Goal: Task Accomplishment & Management: Manage account settings

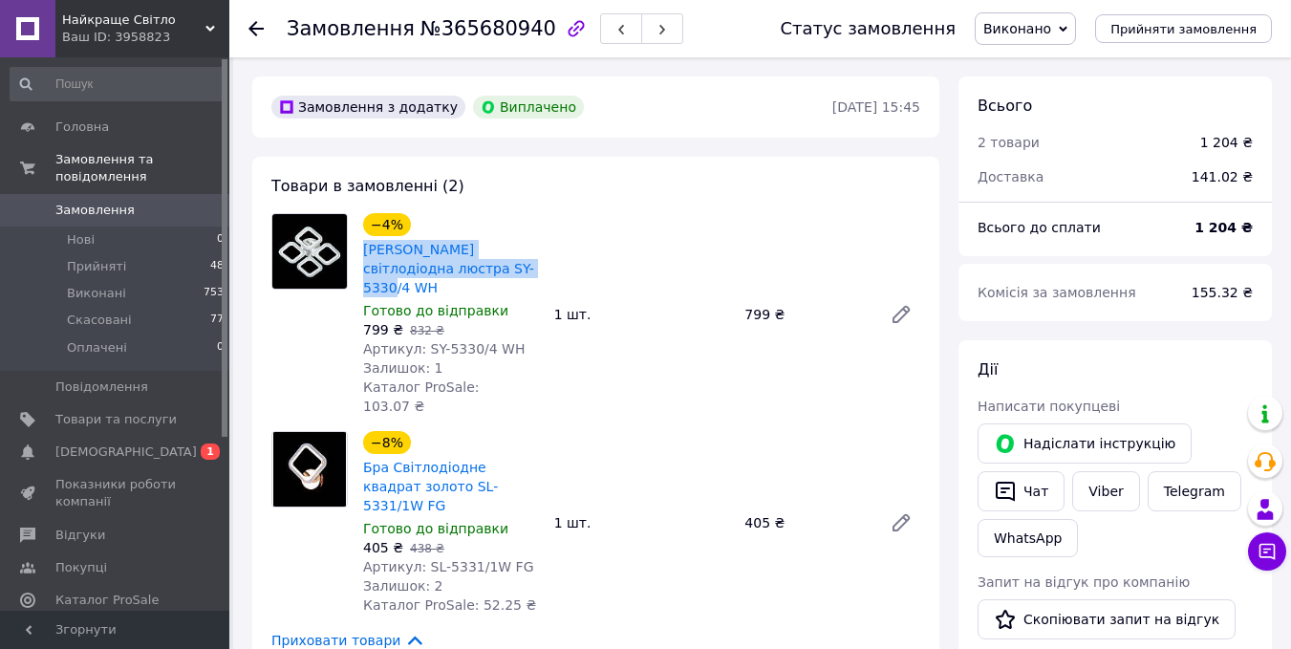
drag, startPoint x: 521, startPoint y: 270, endPoint x: 360, endPoint y: 255, distance: 161.2
click at [360, 255] on div "−4% Стельова світлодіодна люстра SY-5330/4 WH Готово до відправки 799 ₴   832 ₴…" at bounding box center [451, 314] width 191 height 210
copy link "[PERSON_NAME] світлодіодна люстра SY-5330/4 WH"
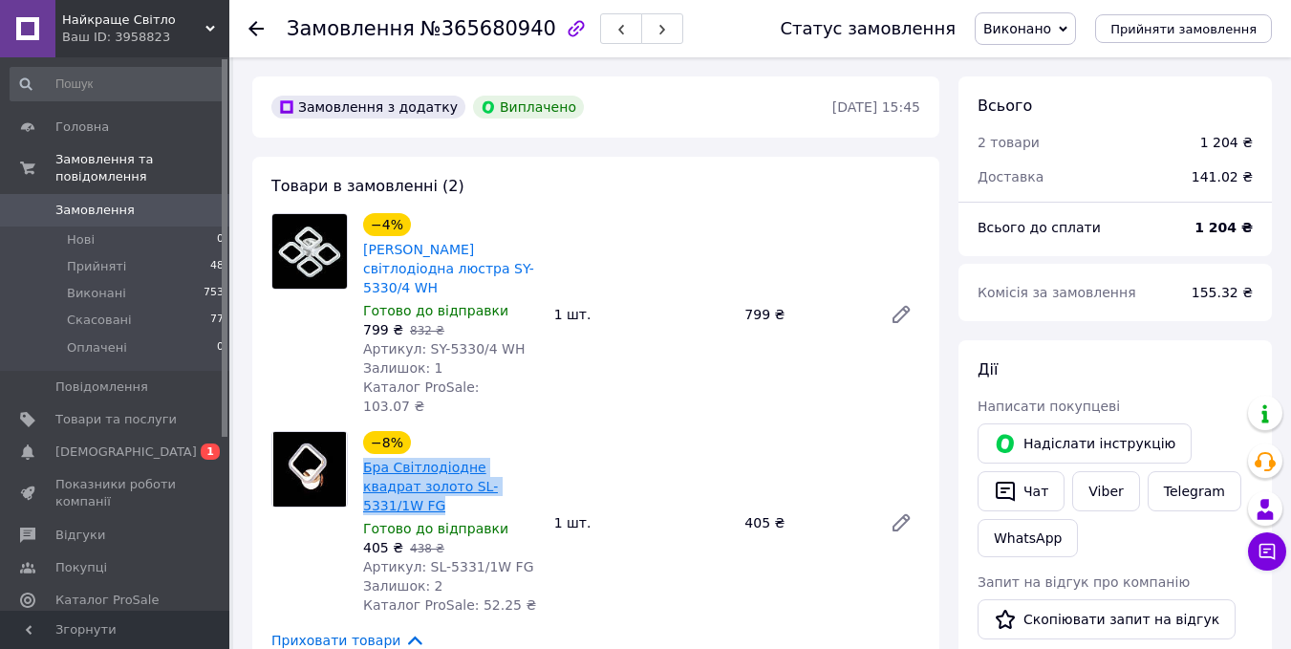
drag, startPoint x: 519, startPoint y: 452, endPoint x: 363, endPoint y: 435, distance: 156.7
click at [363, 458] on span "Бра Світлодіодне квадрат золото SL-5331/1W FG" at bounding box center [451, 486] width 176 height 57
copy link "Бра Світлодіодне квадрат золото SL-5331/1W FG"
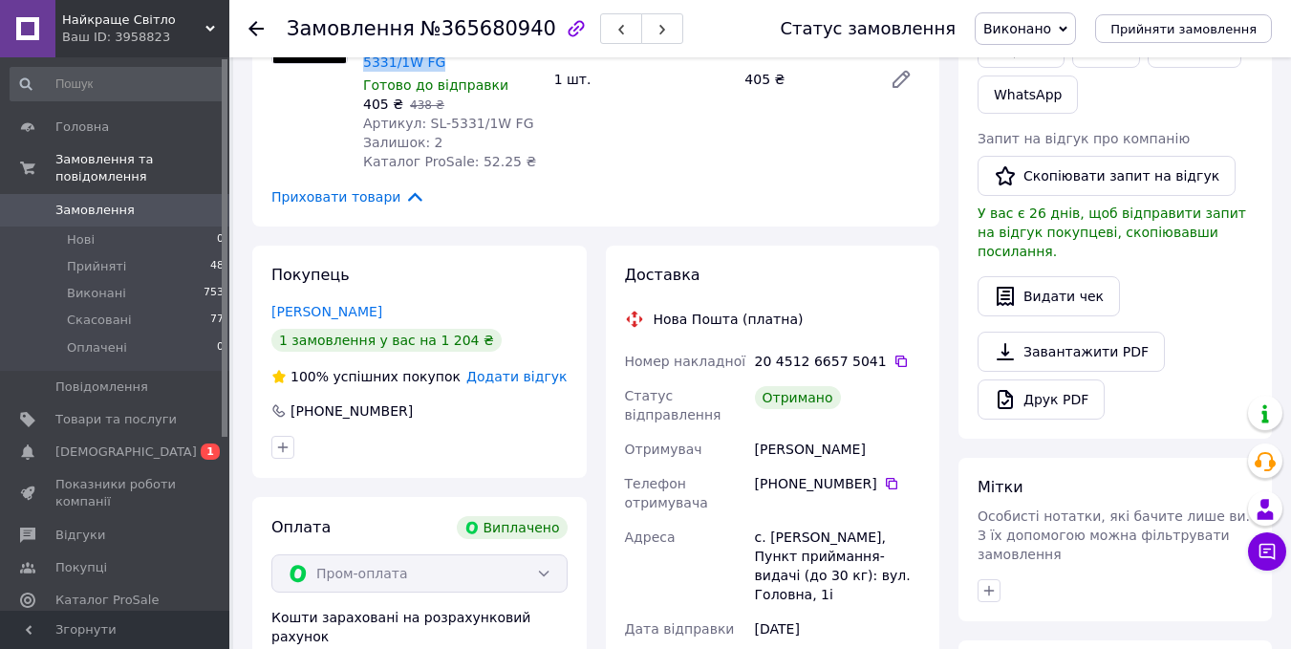
scroll to position [478, 0]
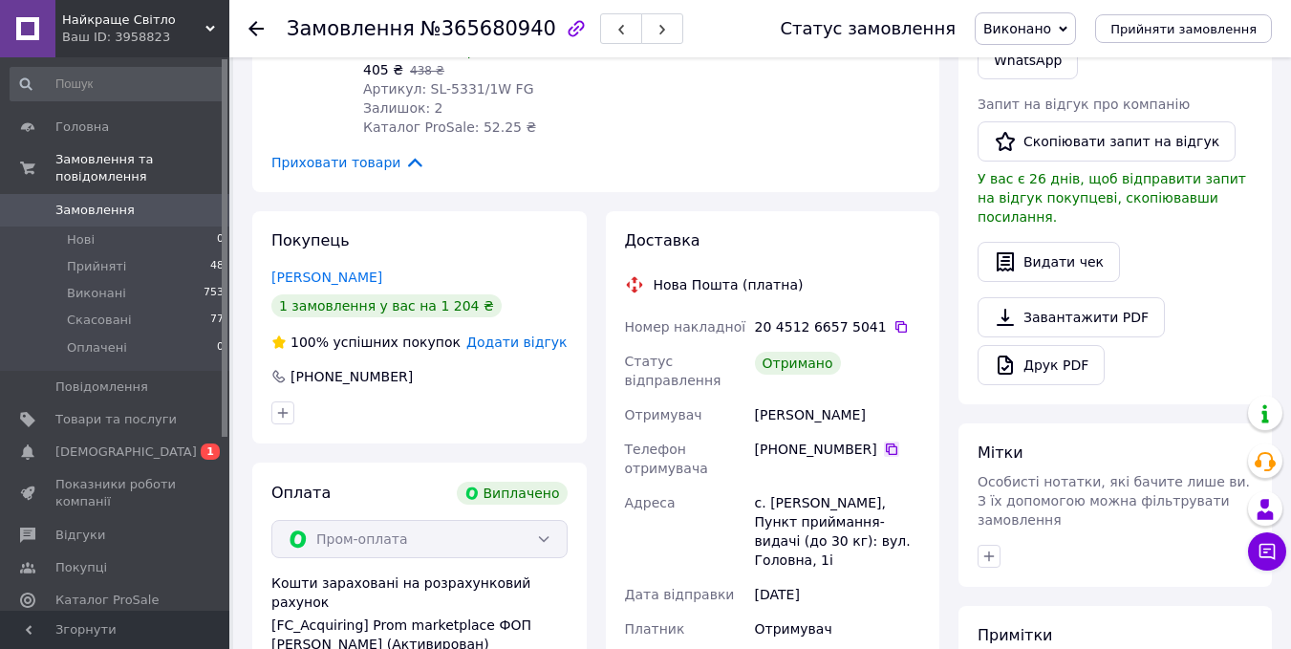
click at [884, 442] on icon at bounding box center [891, 449] width 15 height 15
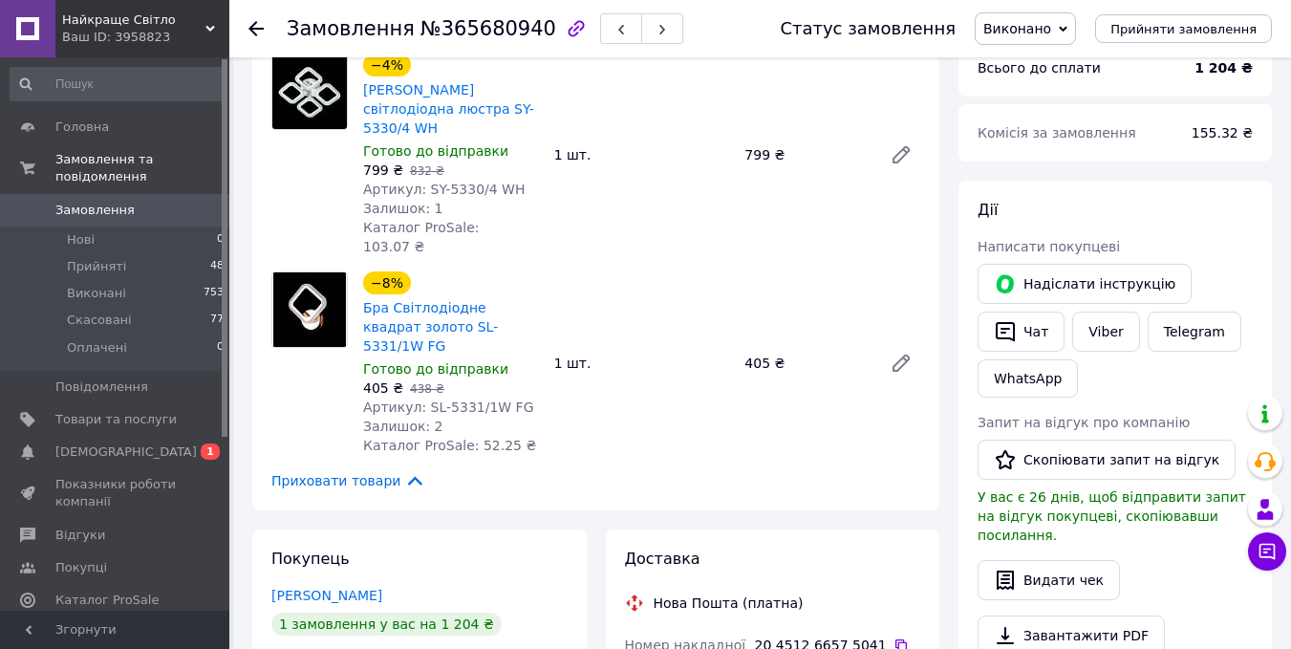
scroll to position [0, 0]
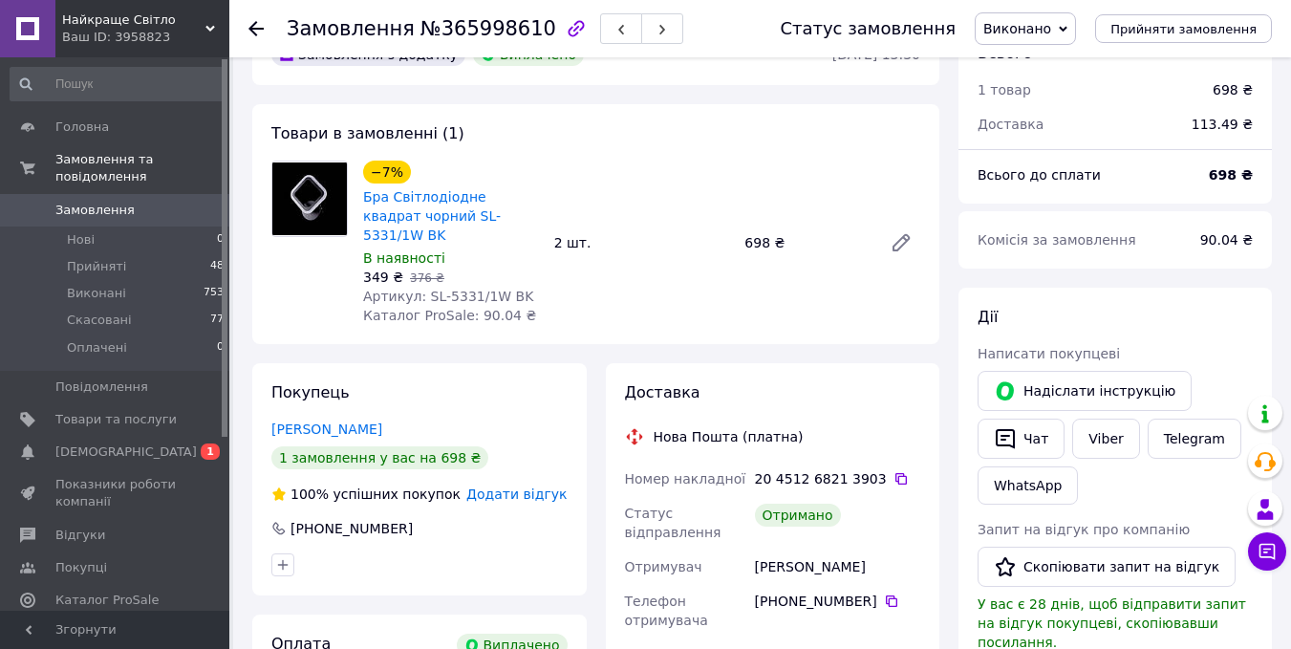
scroll to position [96, 0]
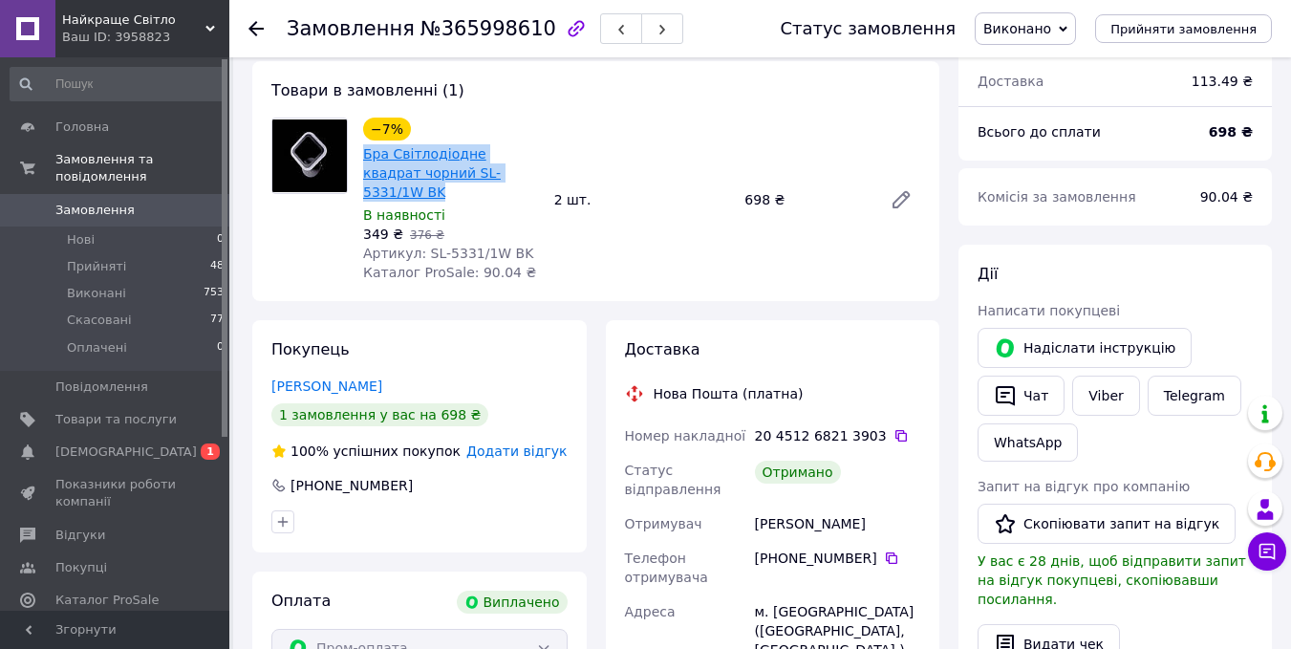
drag, startPoint x: 527, startPoint y: 172, endPoint x: 365, endPoint y: 150, distance: 163.0
click at [365, 150] on span "Бра Світлодіодне квадрат чорний SL-5331/1W BK" at bounding box center [451, 172] width 176 height 57
copy link "Бра Світлодіодне квадрат чорний SL-5331/1W BK"
click at [884, 550] on icon at bounding box center [891, 557] width 15 height 15
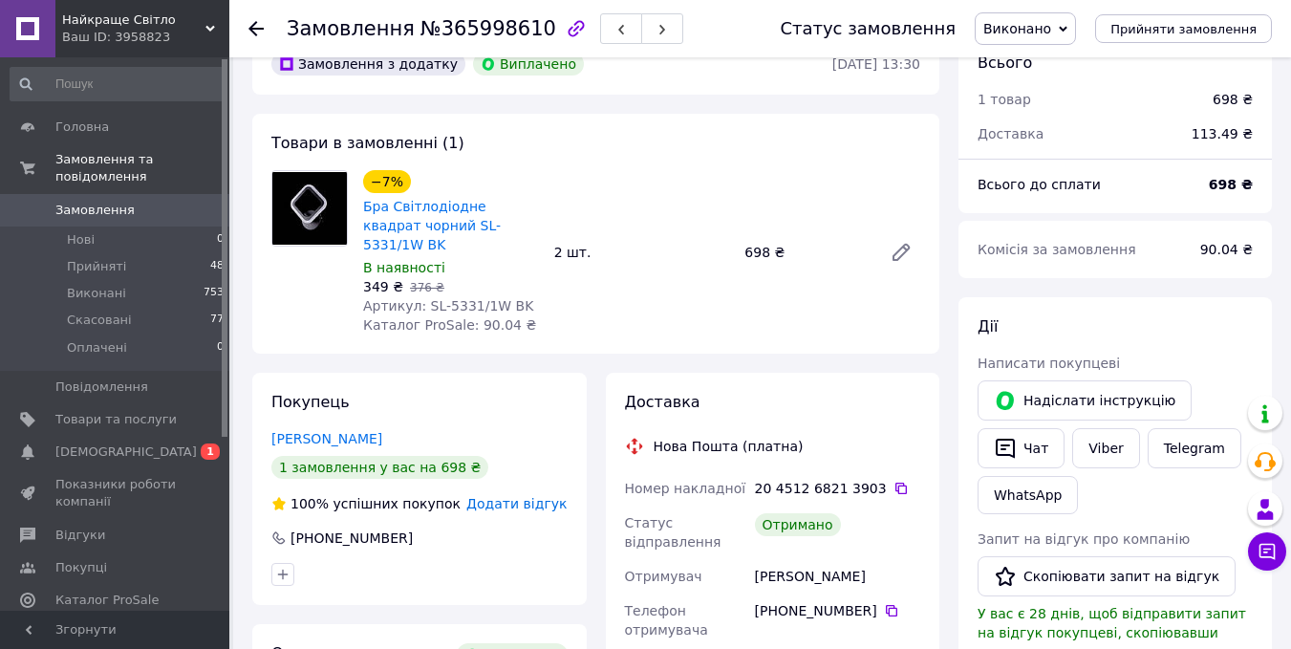
scroll to position [0, 0]
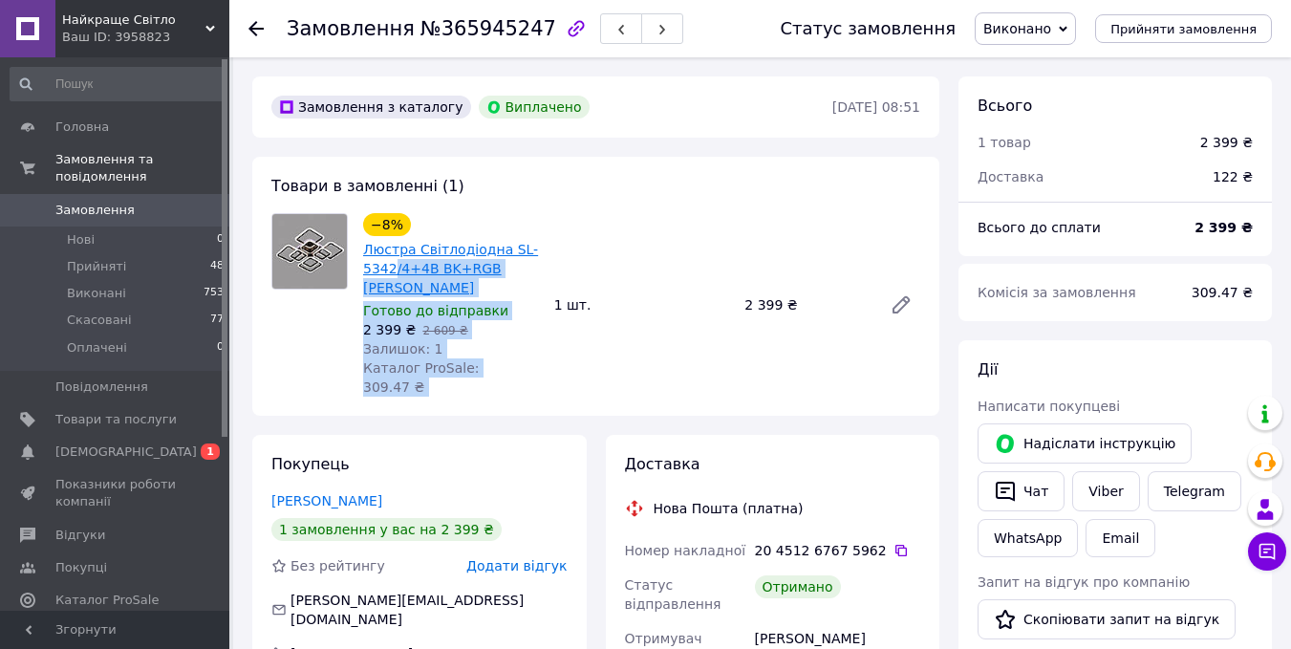
drag, startPoint x: 557, startPoint y: 267, endPoint x: 392, endPoint y: 268, distance: 165.3
click at [392, 268] on div "−8% Люстра Світлодіодна SL-5342/4+4B BK+RGB [PERSON_NAME] Готово до відправки 2…" at bounding box center [642, 304] width 572 height 191
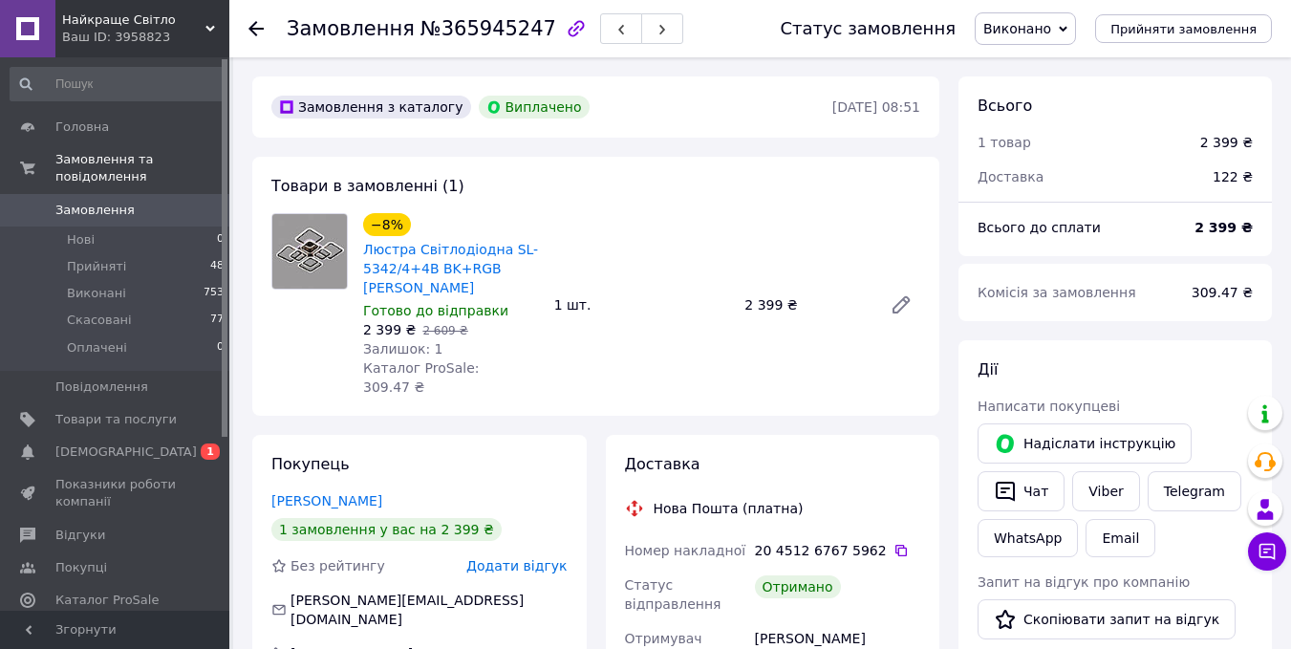
drag, startPoint x: 598, startPoint y: 233, endPoint x: 574, endPoint y: 248, distance: 27.9
click at [603, 233] on div "−8% Люстра Світлодіодна SL-5342/4+4B BK+RGB [PERSON_NAME] Готово до відправки 2…" at bounding box center [642, 304] width 572 height 191
drag, startPoint x: 544, startPoint y: 269, endPoint x: 363, endPoint y: 255, distance: 181.1
click at [363, 255] on div "−8% Люстра Світлодіодна SL-5342/4+4B BK+RGB [PERSON_NAME] Готово до відправки 2…" at bounding box center [451, 304] width 191 height 191
copy link "Люстра Світлодіодна SL-5342/4+4B BK+RGB [PERSON_NAME]"
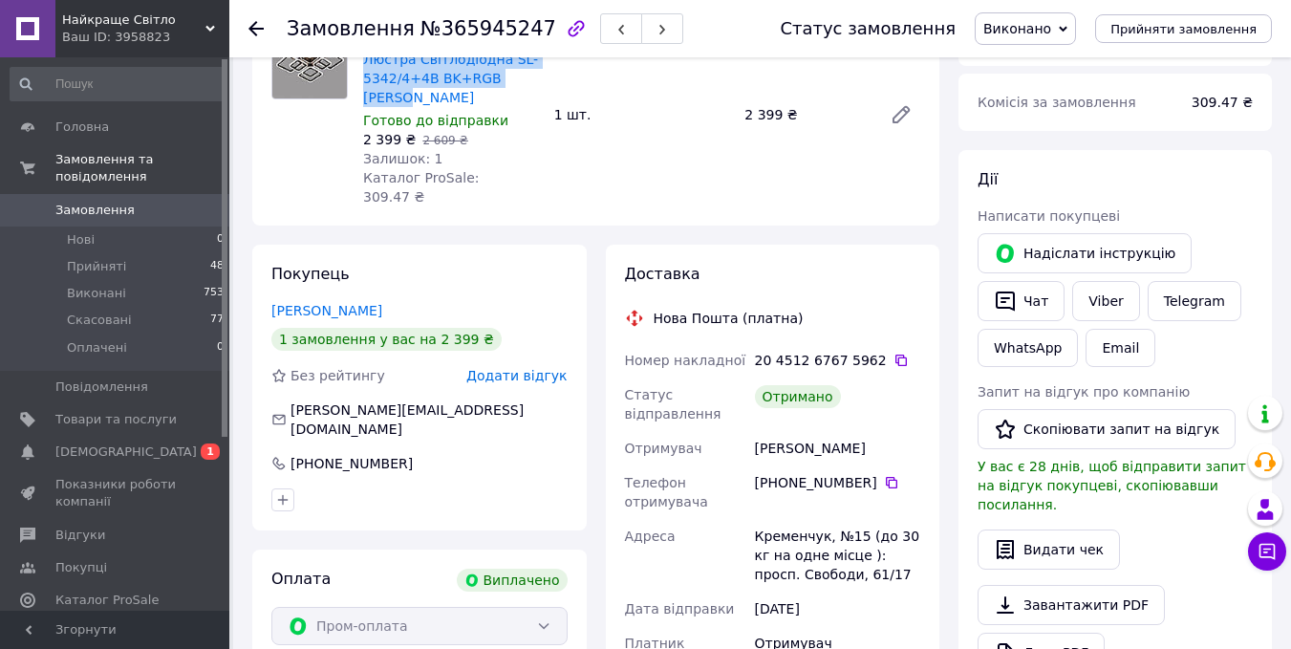
scroll to position [191, 0]
click at [886, 476] on icon at bounding box center [891, 481] width 11 height 11
click at [254, 23] on use at bounding box center [255, 28] width 15 height 15
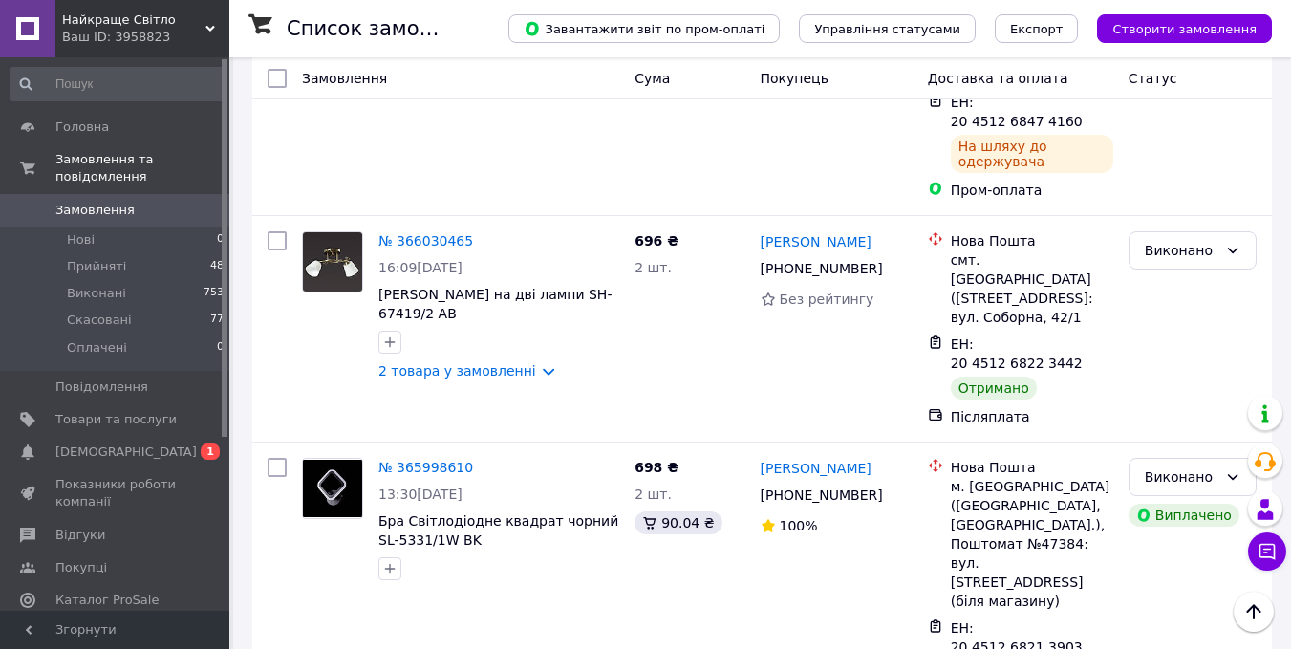
scroll to position [3464, 0]
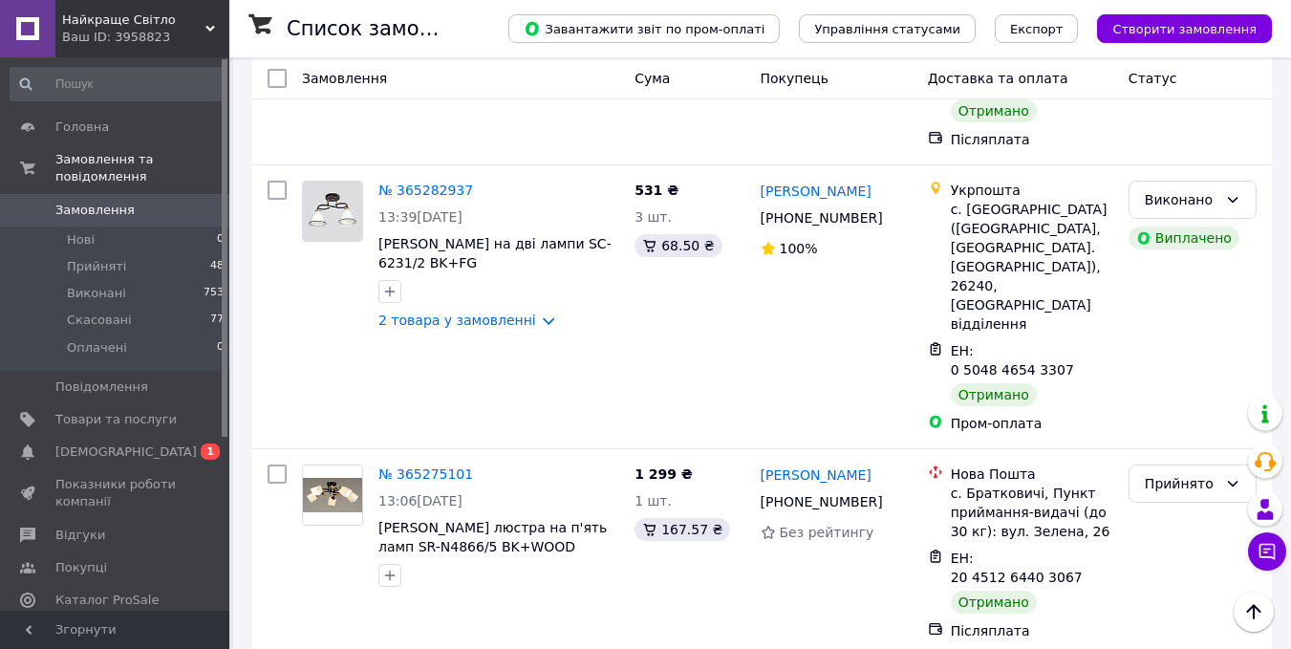
scroll to position [3568, 0]
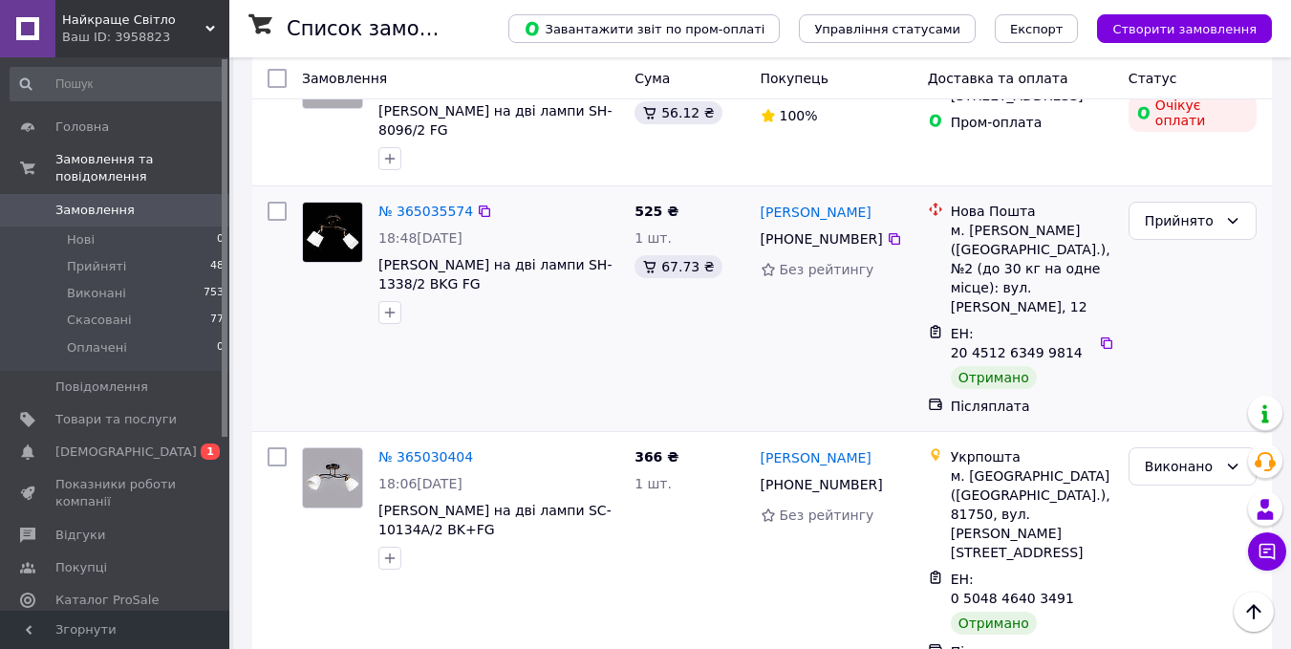
scroll to position [765, 0]
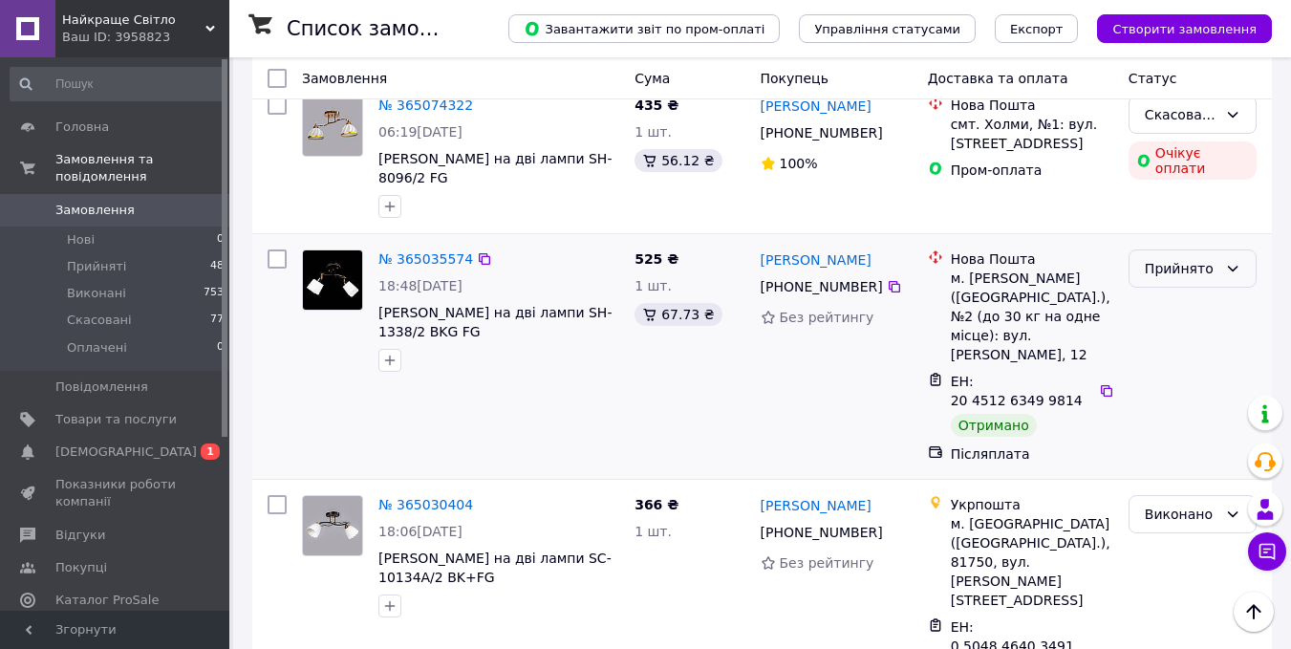
click at [1202, 258] on div "Прийнято" at bounding box center [1181, 268] width 73 height 21
click at [1183, 211] on li "Виконано" at bounding box center [1193, 215] width 126 height 34
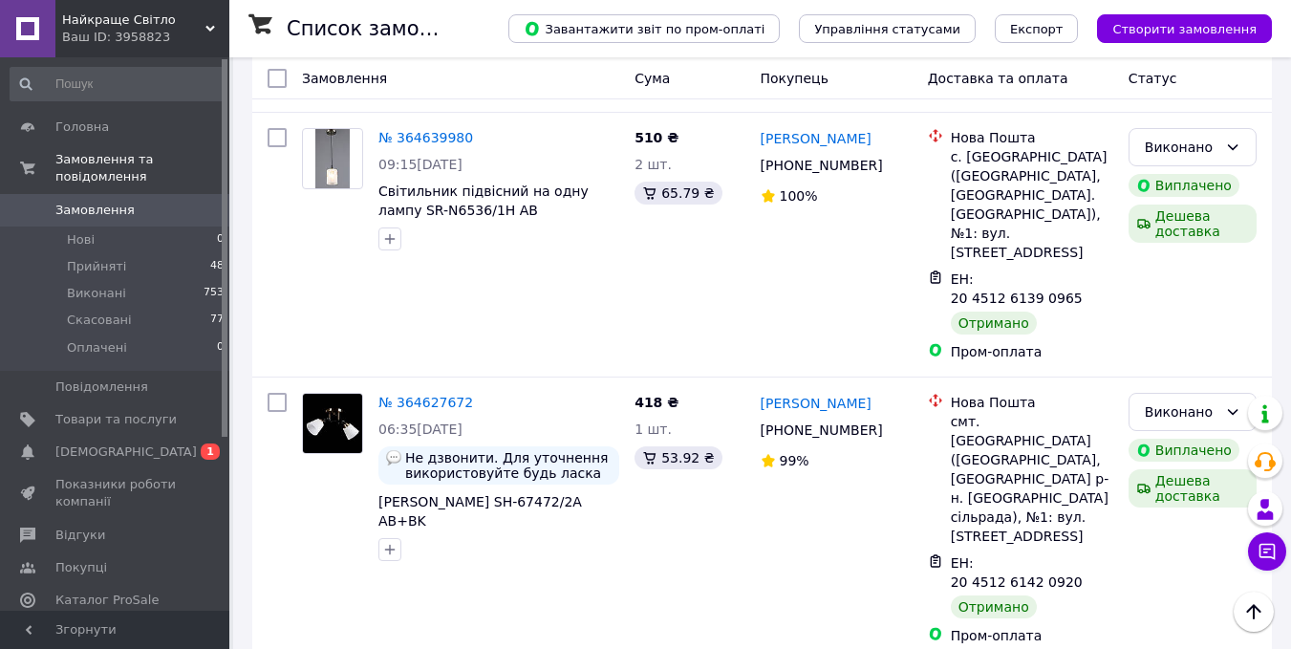
scroll to position [3582, 0]
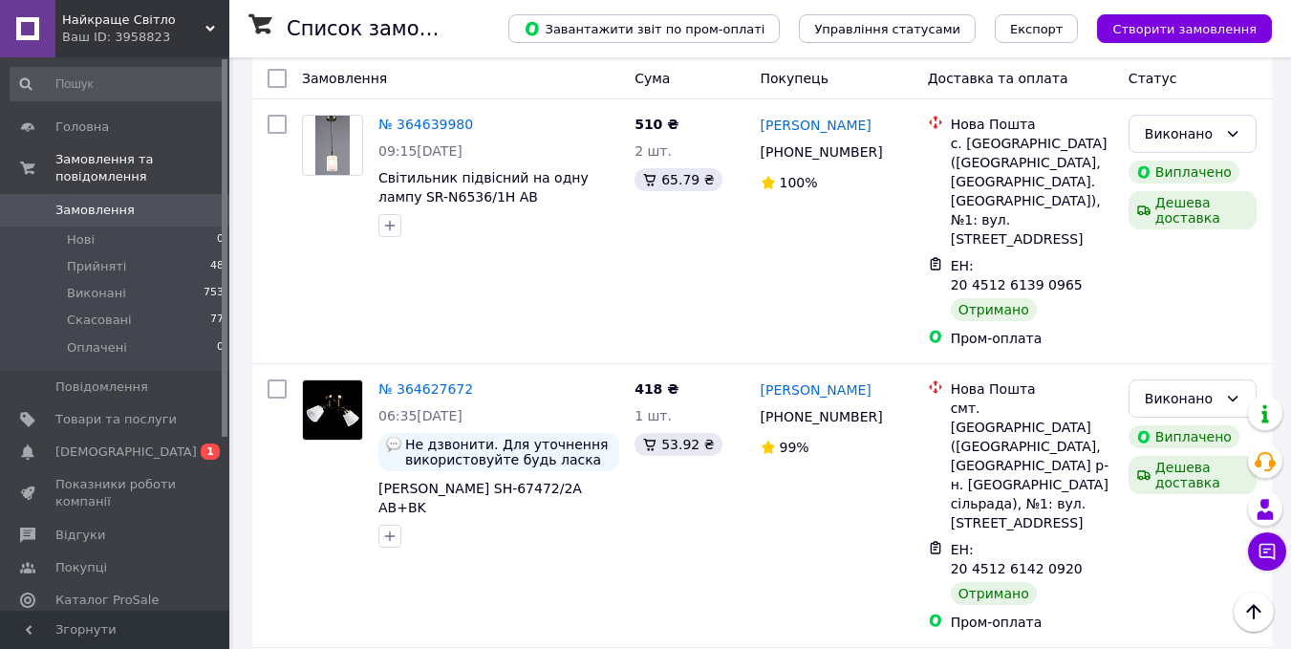
drag, startPoint x: 419, startPoint y: 614, endPoint x: 456, endPoint y: 595, distance: 41.5
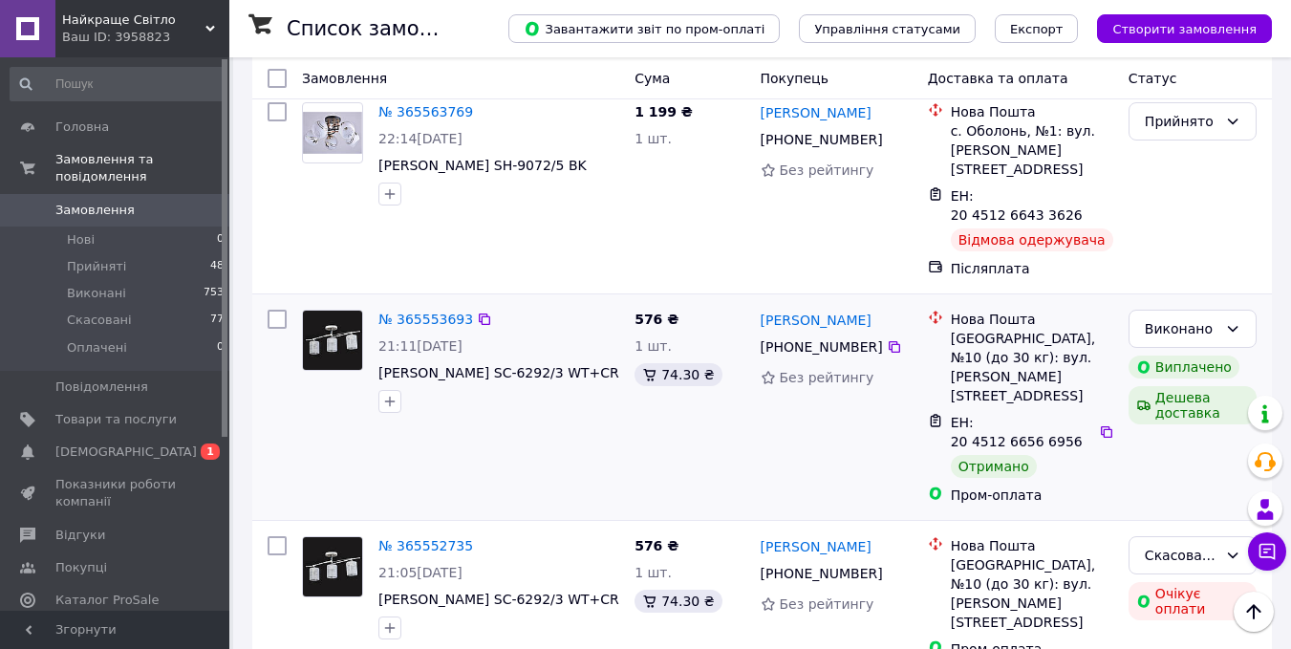
scroll to position [1720, 0]
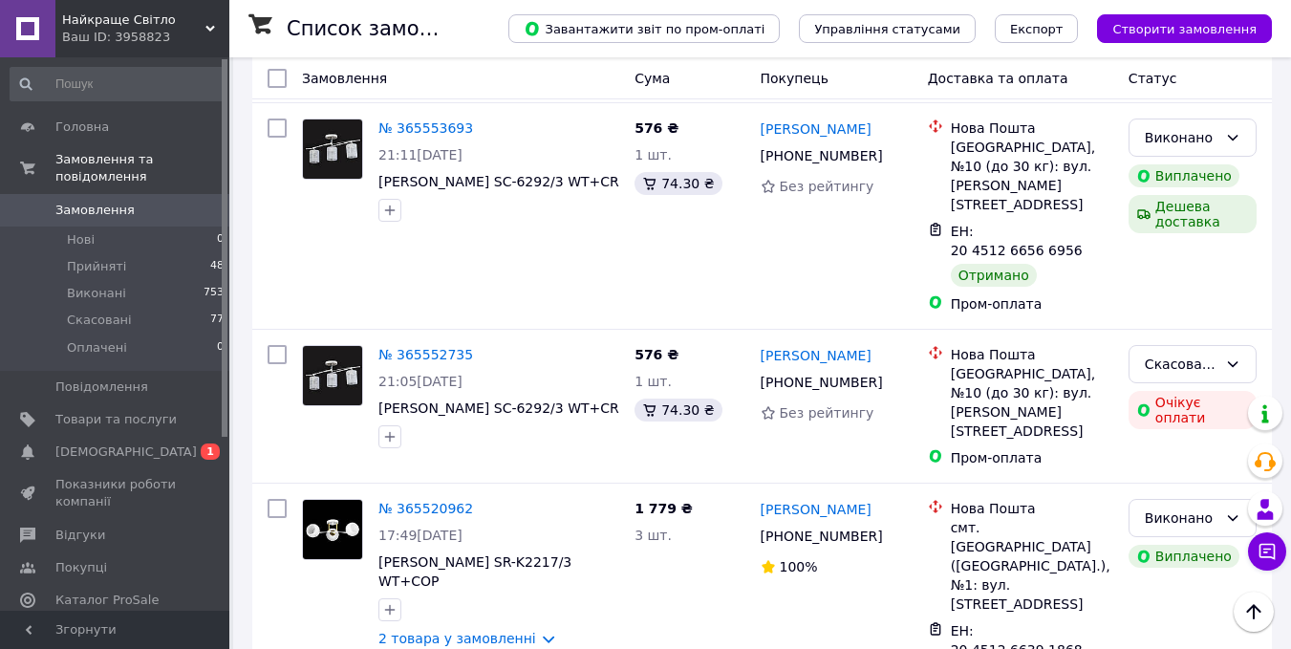
click at [1186, 388] on li "Виконано" at bounding box center [1193, 396] width 126 height 34
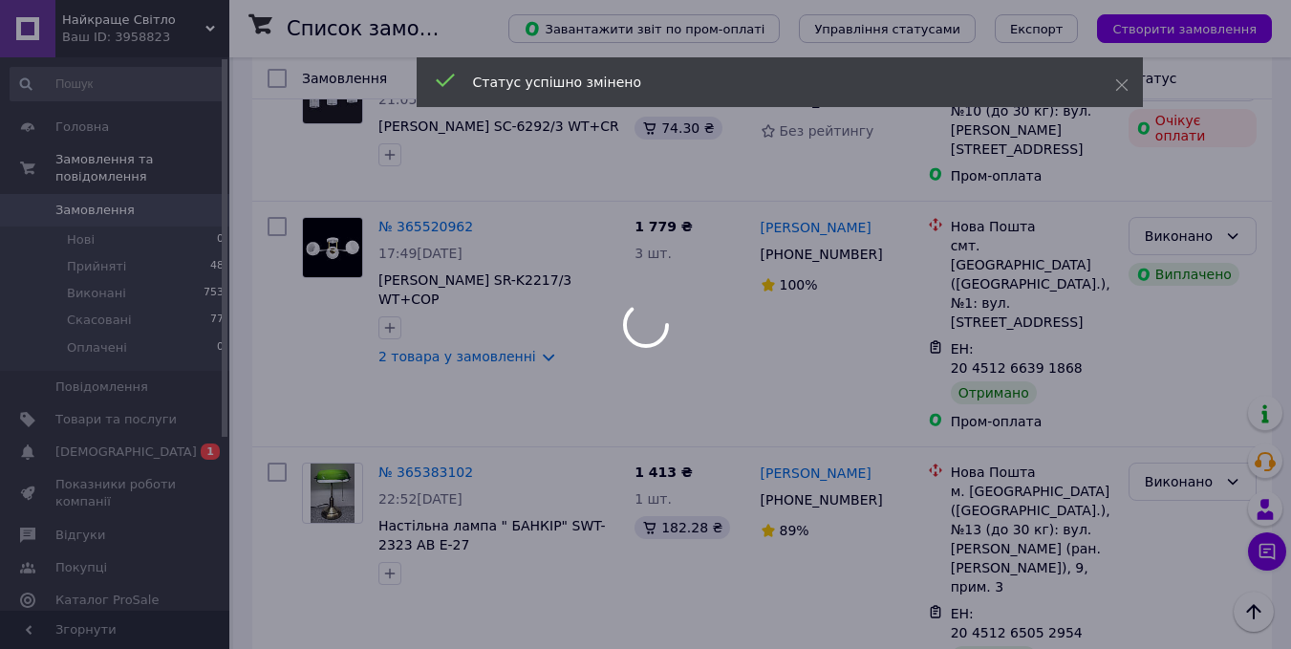
scroll to position [2007, 0]
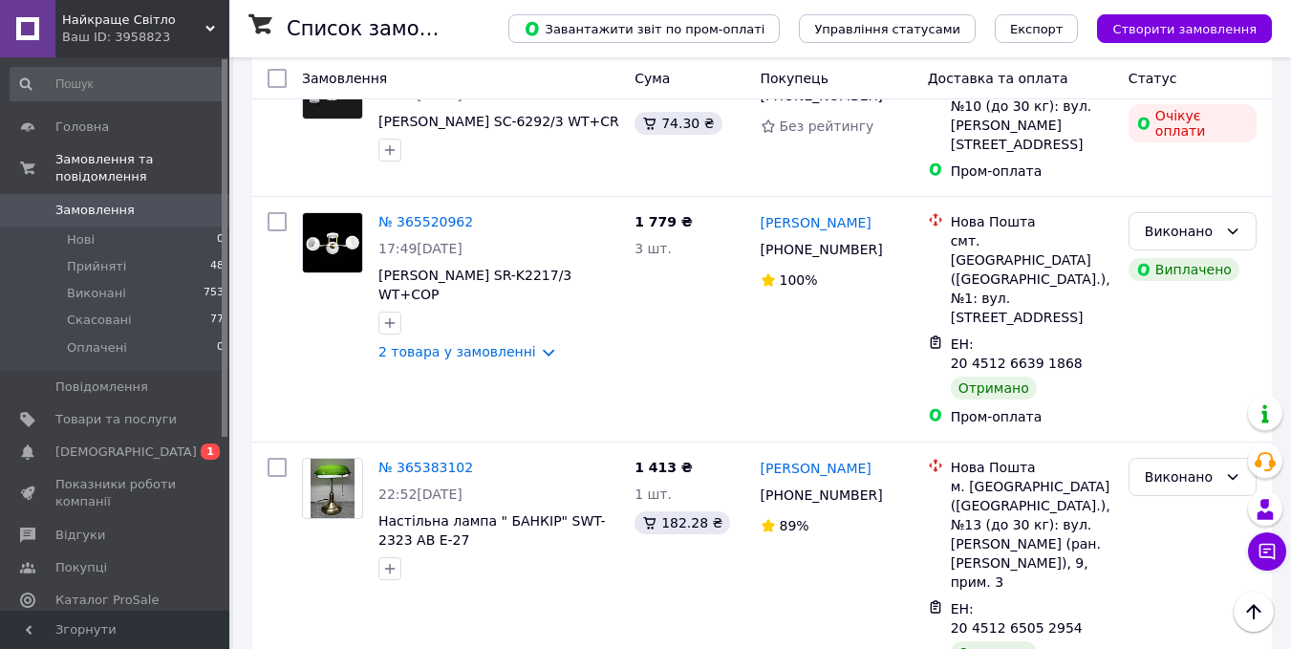
click at [1197, 345] on li "Виконано" at bounding box center [1193, 355] width 126 height 34
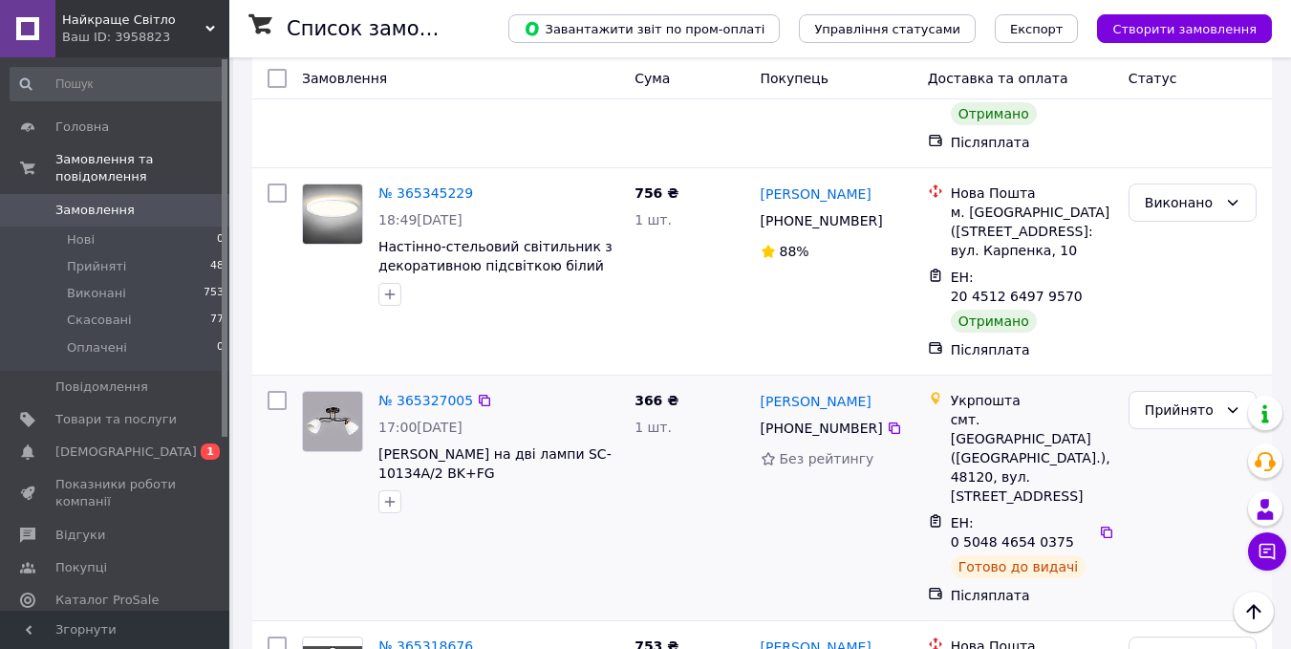
scroll to position [2580, 0]
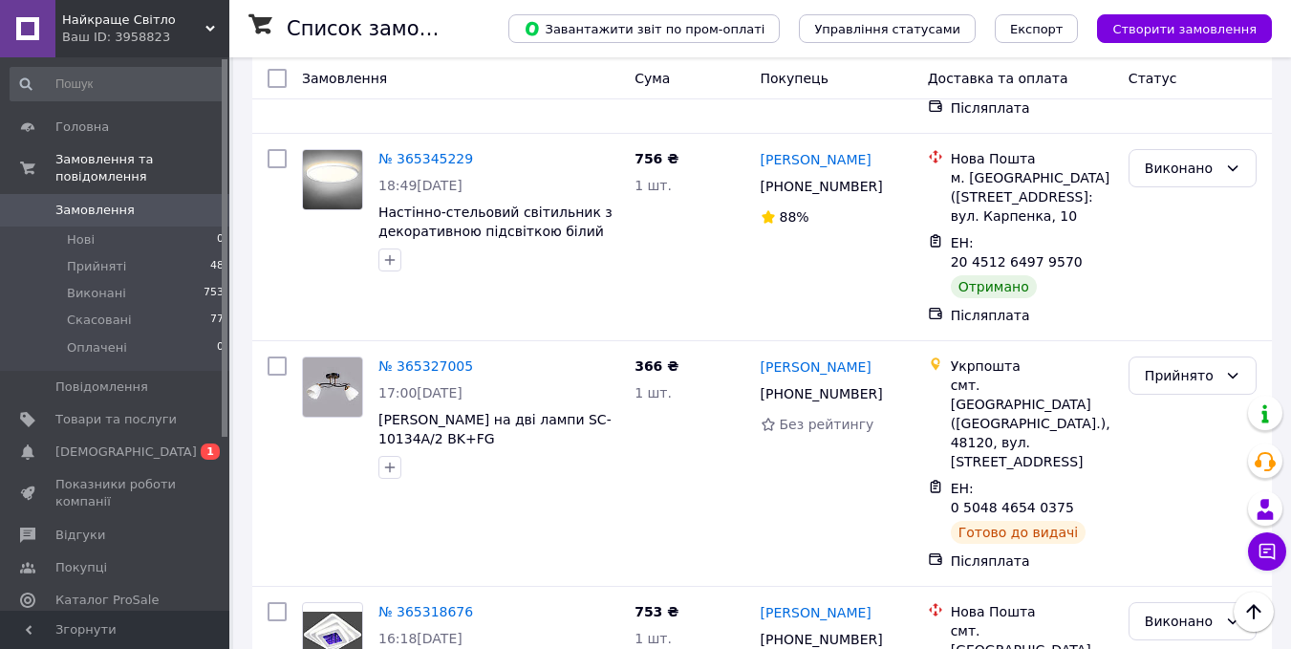
click at [1181, 358] on li "Виконано" at bounding box center [1193, 366] width 126 height 34
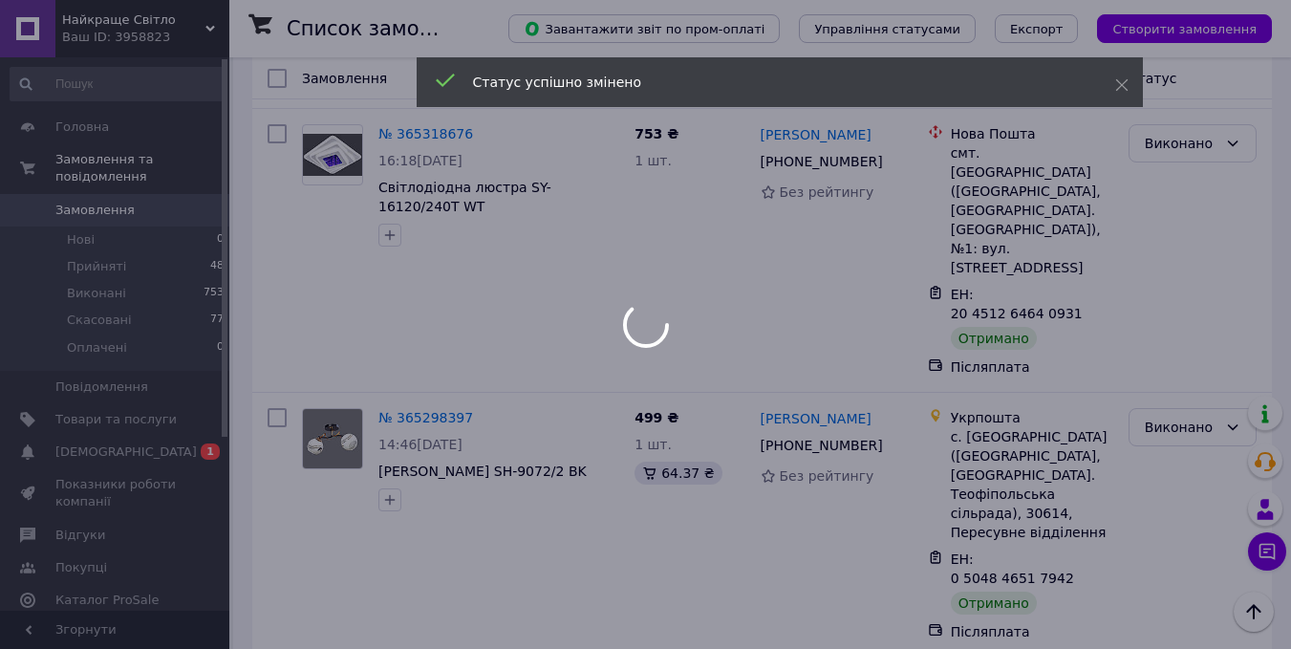
scroll to position [3154, 0]
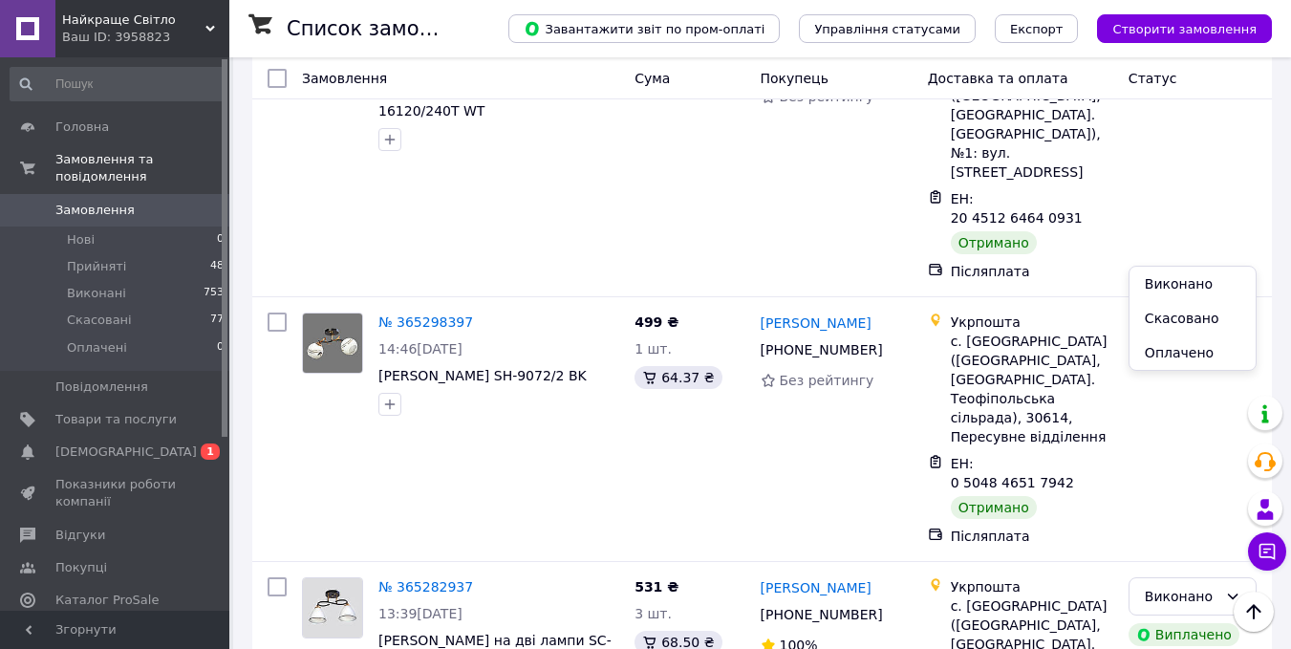
click at [1186, 282] on li "Виконано" at bounding box center [1193, 284] width 126 height 34
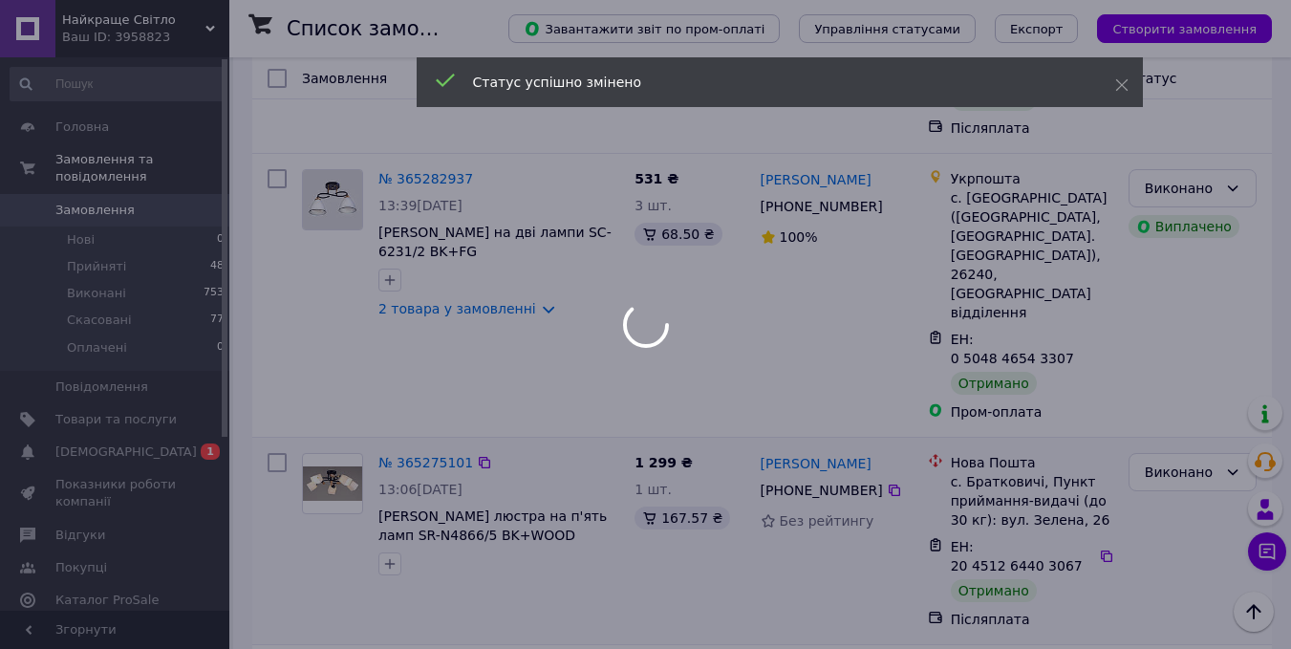
scroll to position [3568, 0]
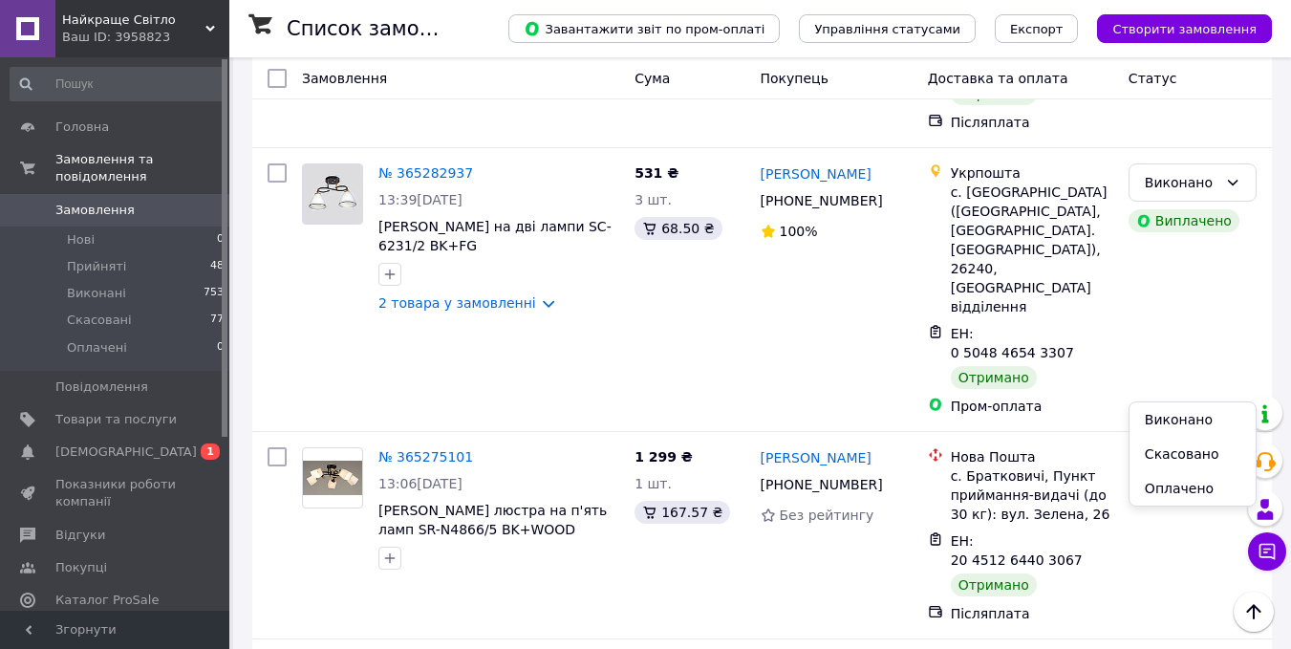
click at [1176, 413] on li "Виконано" at bounding box center [1193, 419] width 126 height 34
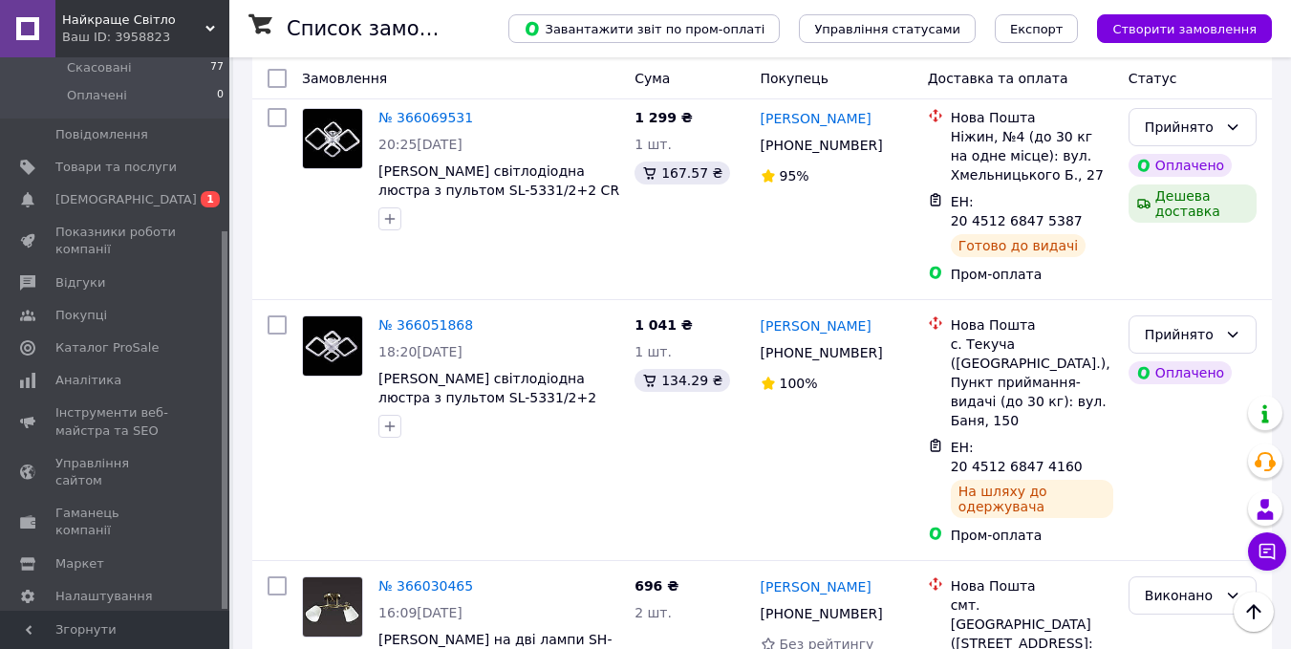
scroll to position [3464, 0]
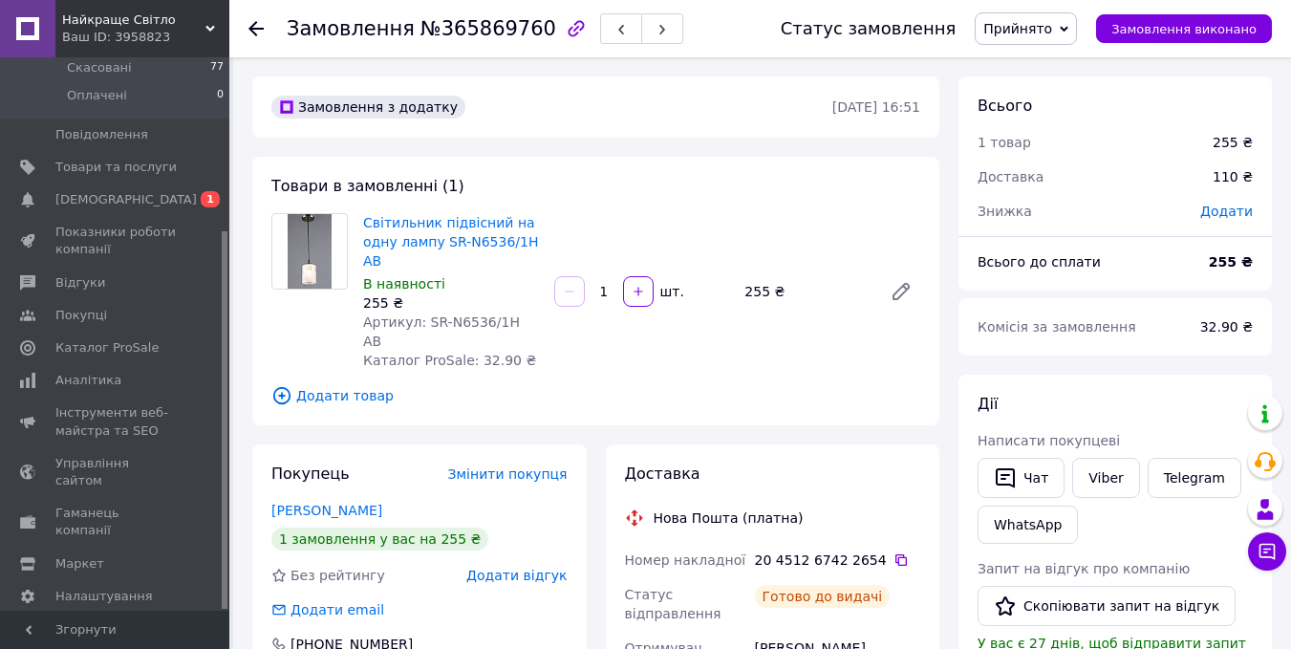
drag, startPoint x: 280, startPoint y: 22, endPoint x: 291, endPoint y: 50, distance: 29.6
click at [280, 37] on div at bounding box center [267, 28] width 38 height 57
click at [253, 32] on use at bounding box center [255, 28] width 15 height 15
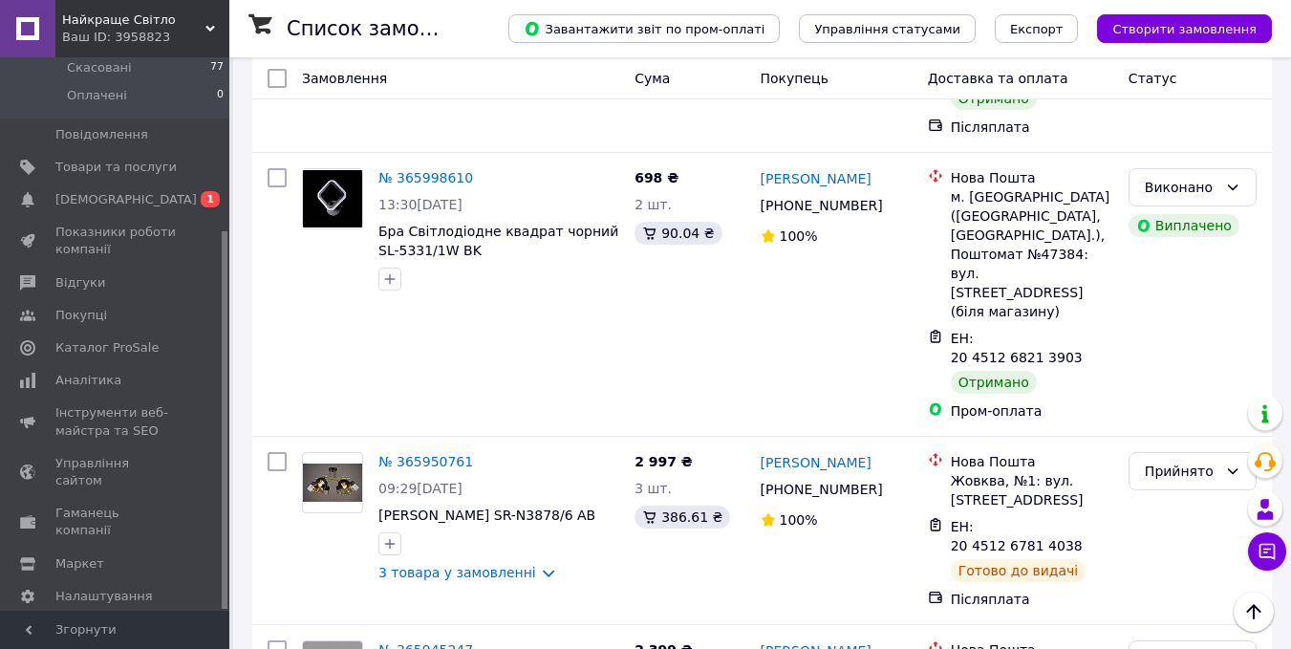
scroll to position [3345, 0]
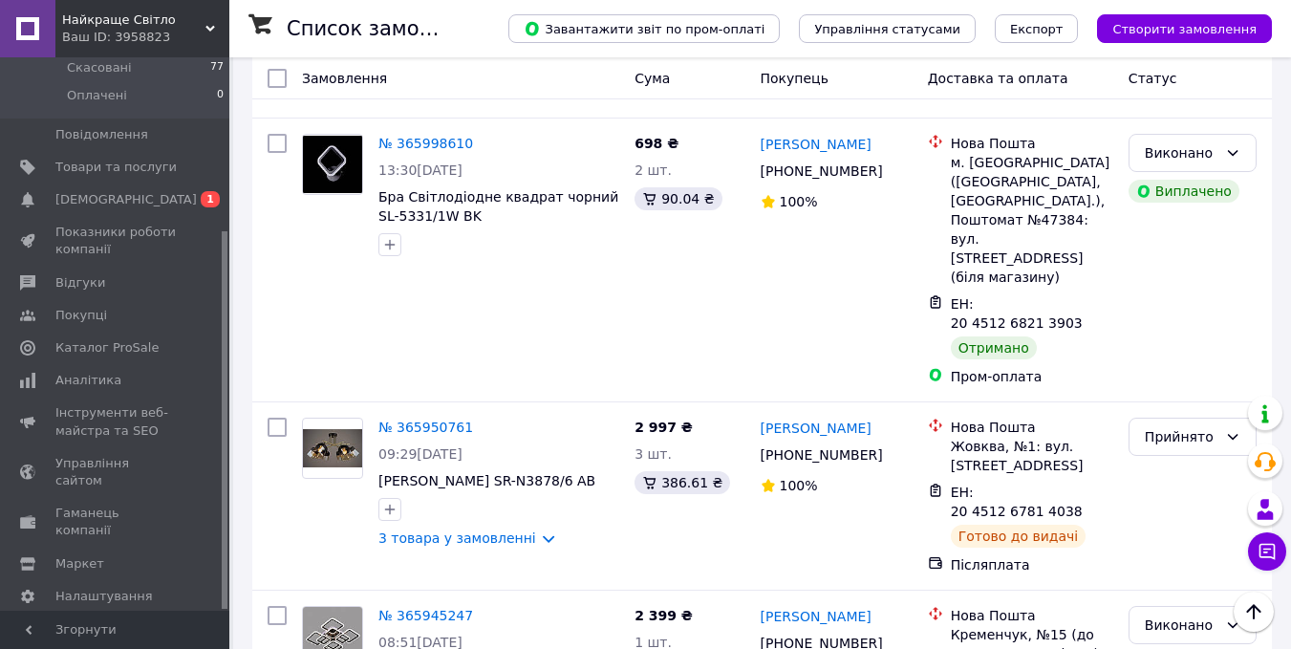
click at [1180, 403] on li "Виконано" at bounding box center [1193, 408] width 126 height 34
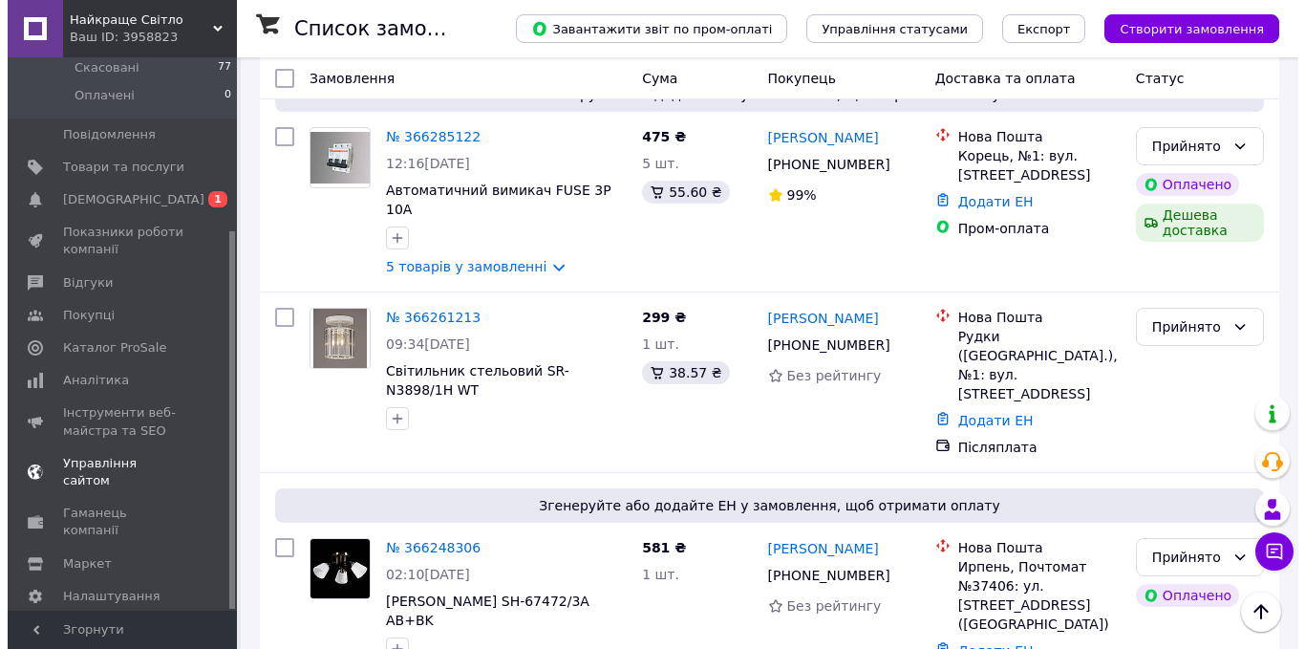
scroll to position [0, 0]
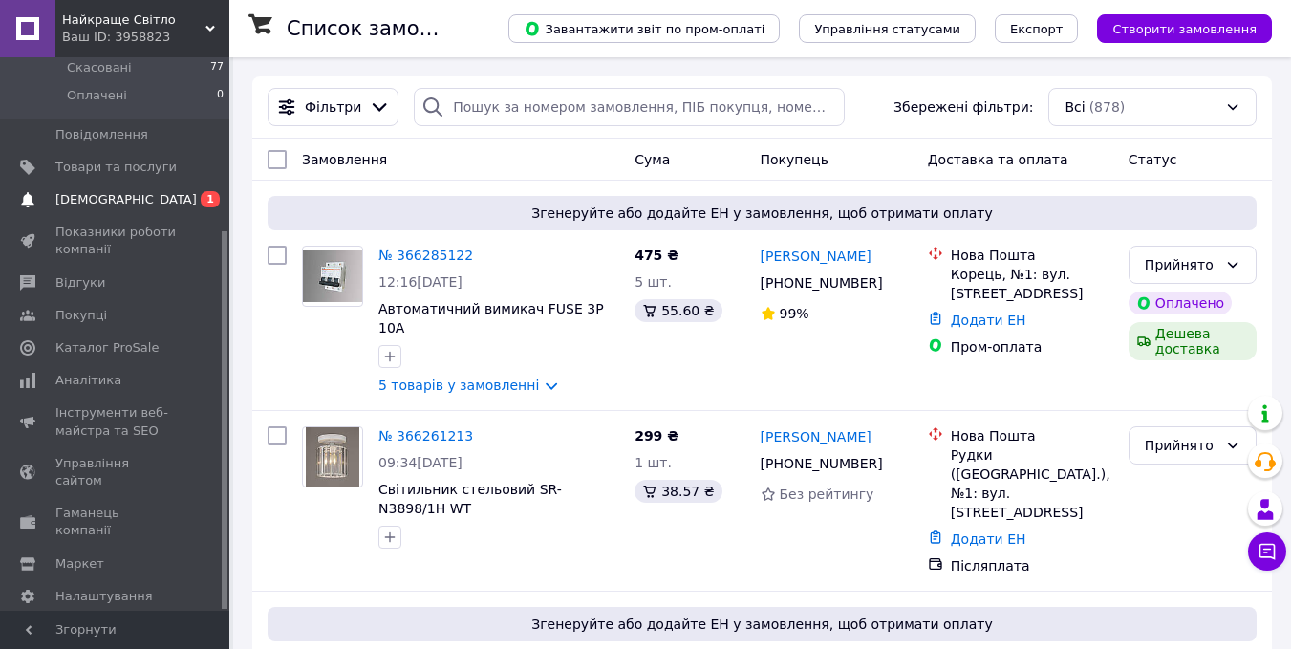
click at [116, 183] on link "Сповіщення 0 1" at bounding box center [117, 199] width 235 height 32
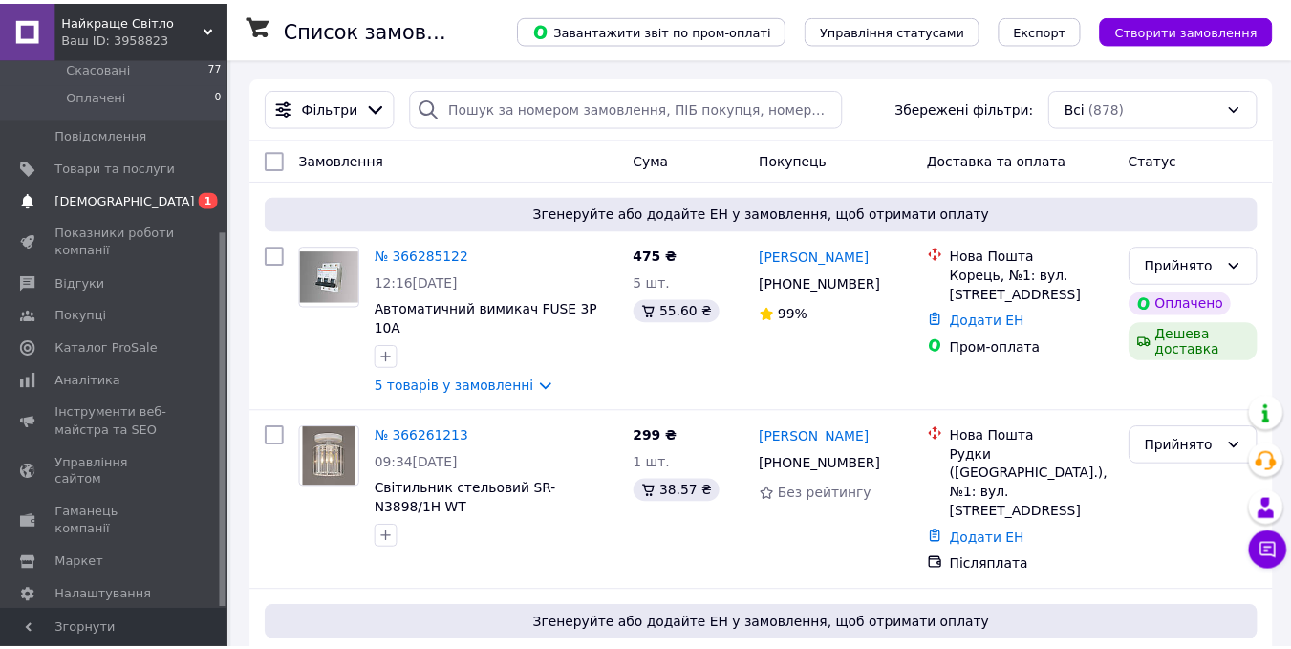
scroll to position [60, 0]
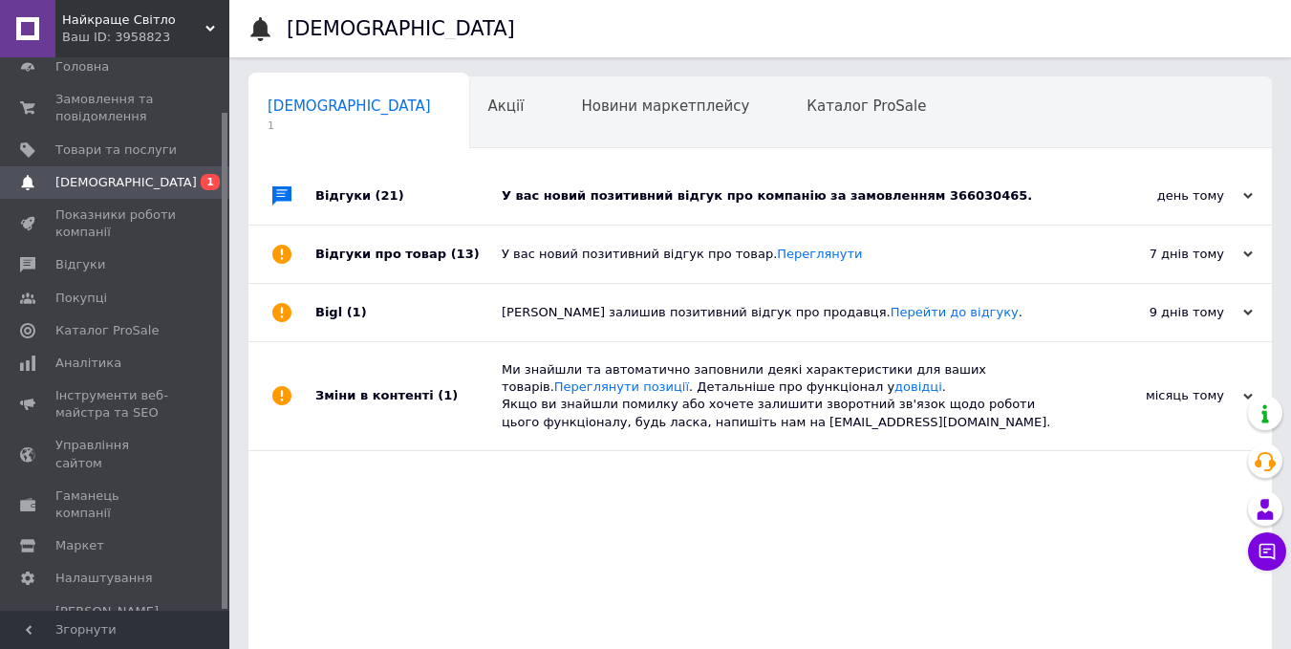
click at [681, 194] on div "У вас новий позитивний відгук про компанію за замовленням 366030465." at bounding box center [782, 195] width 560 height 17
